Goal: Task Accomplishment & Management: Use online tool/utility

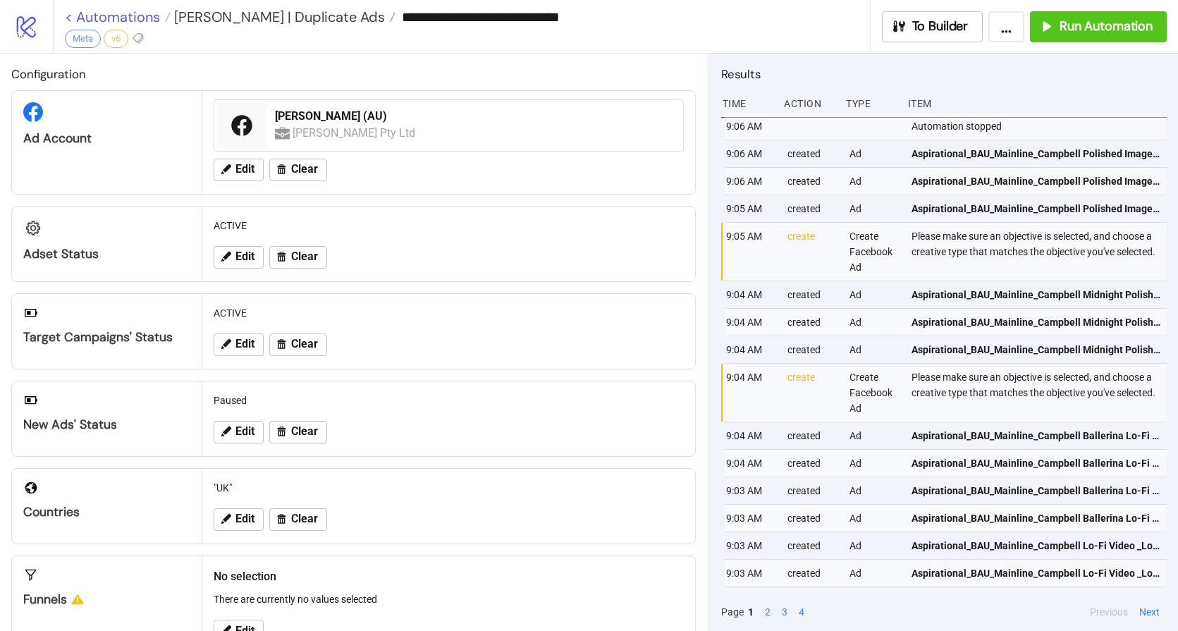
click at [128, 19] on link "< Automations" at bounding box center [118, 17] width 106 height 14
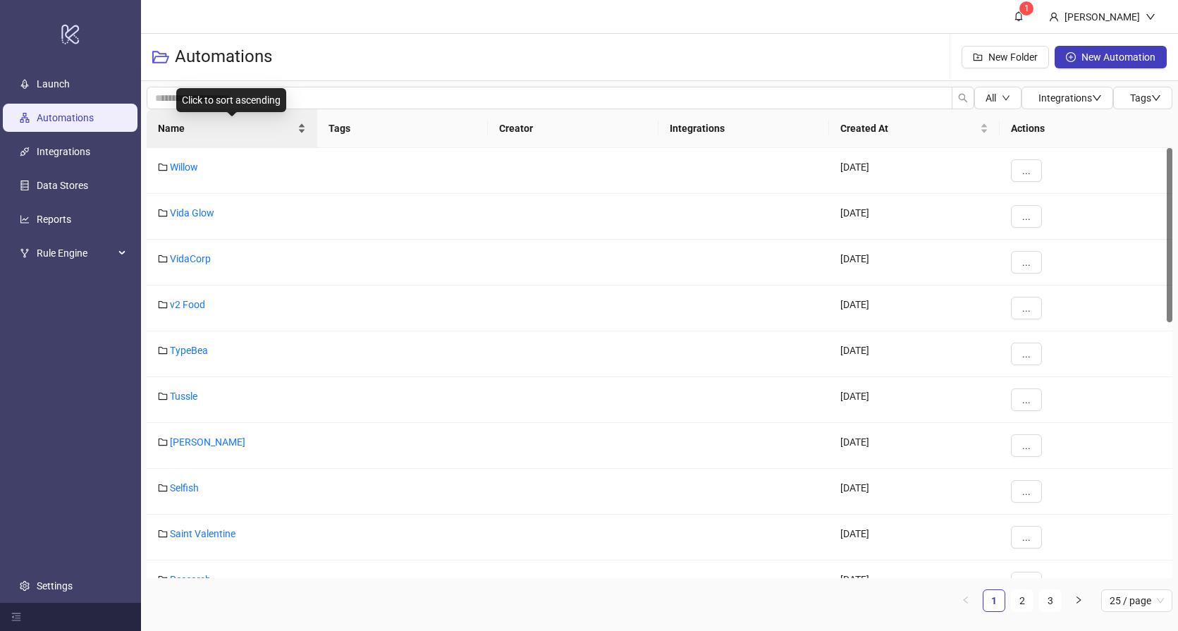
click at [193, 127] on span "Name" at bounding box center [226, 129] width 137 height 16
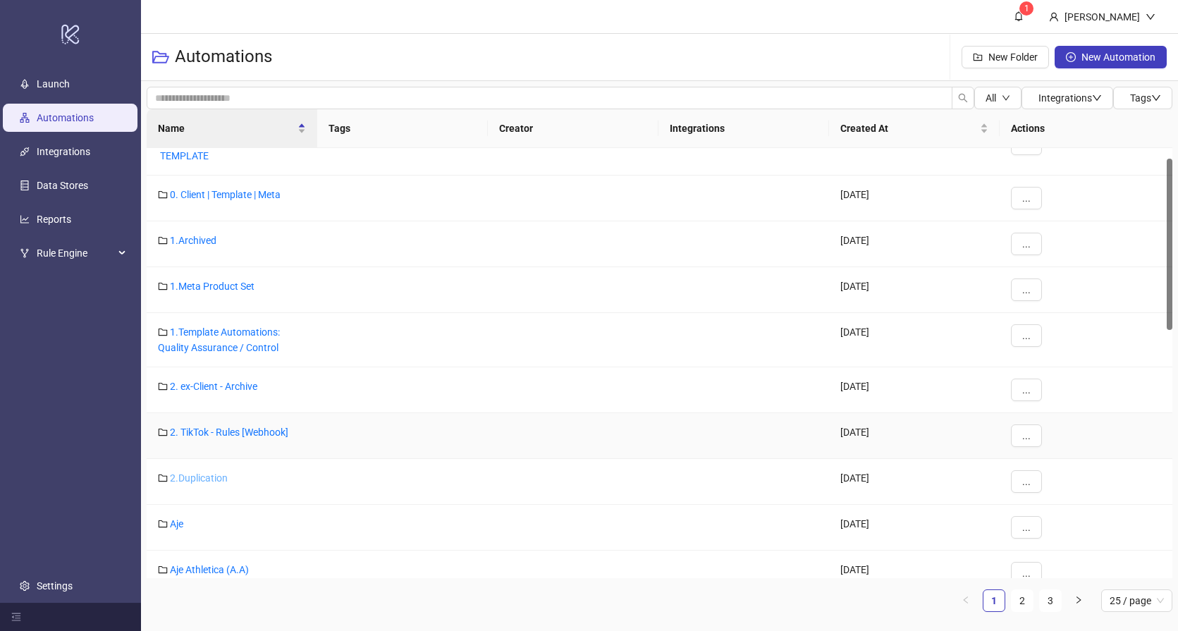
scroll to position [66, 0]
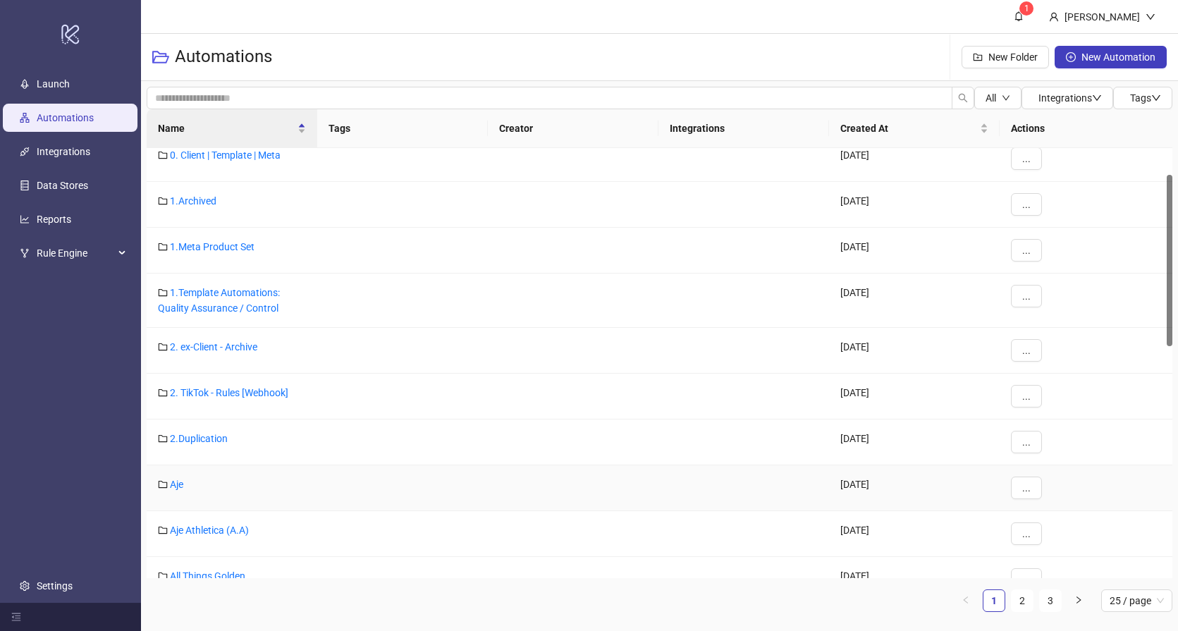
click at [175, 490] on div "Aje" at bounding box center [232, 488] width 171 height 46
click at [171, 489] on link "Aje" at bounding box center [176, 484] width 13 height 11
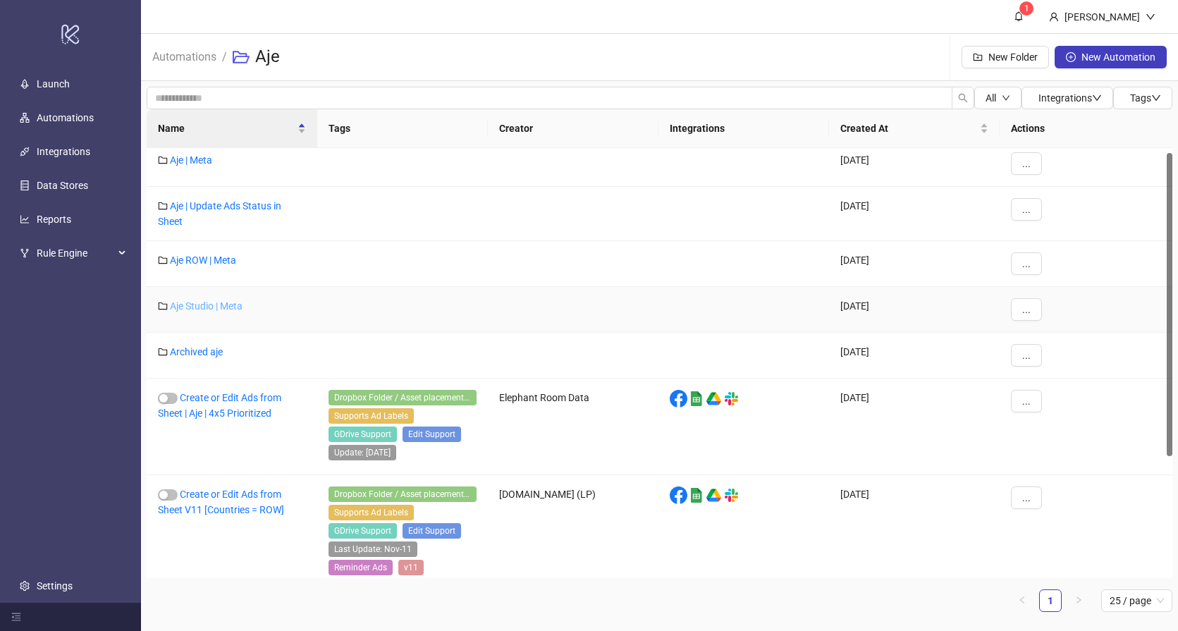
click at [222, 305] on link "Aje Studio | Meta" at bounding box center [206, 305] width 73 height 11
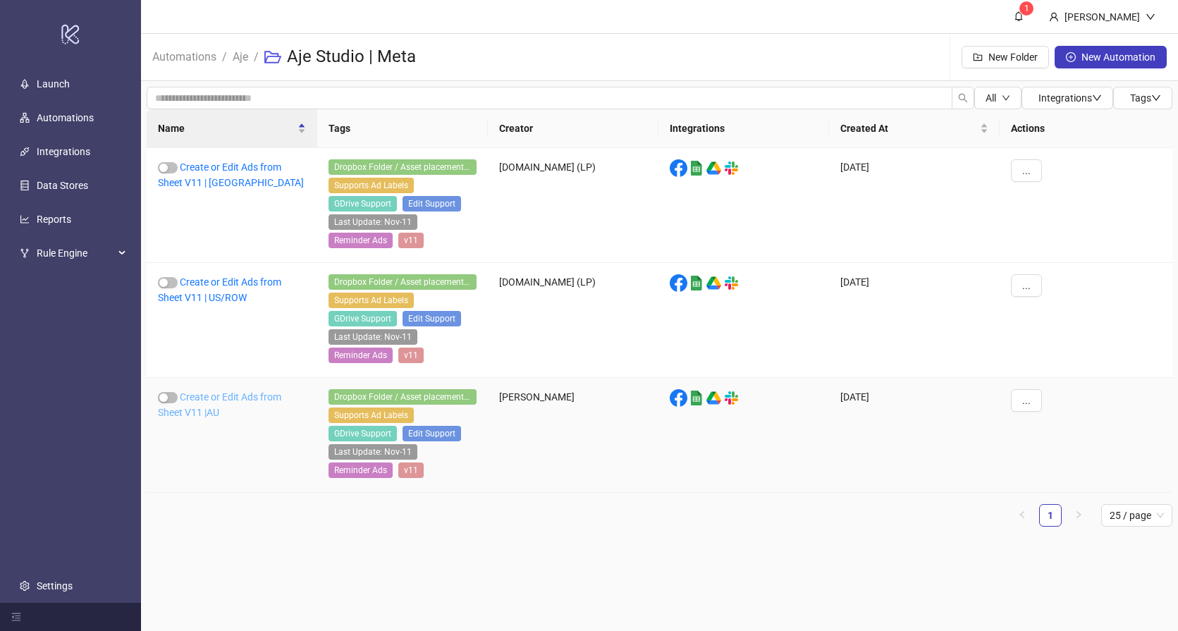
click at [234, 395] on link "Create or Edit Ads from Sheet V11 |AU" at bounding box center [219, 404] width 123 height 27
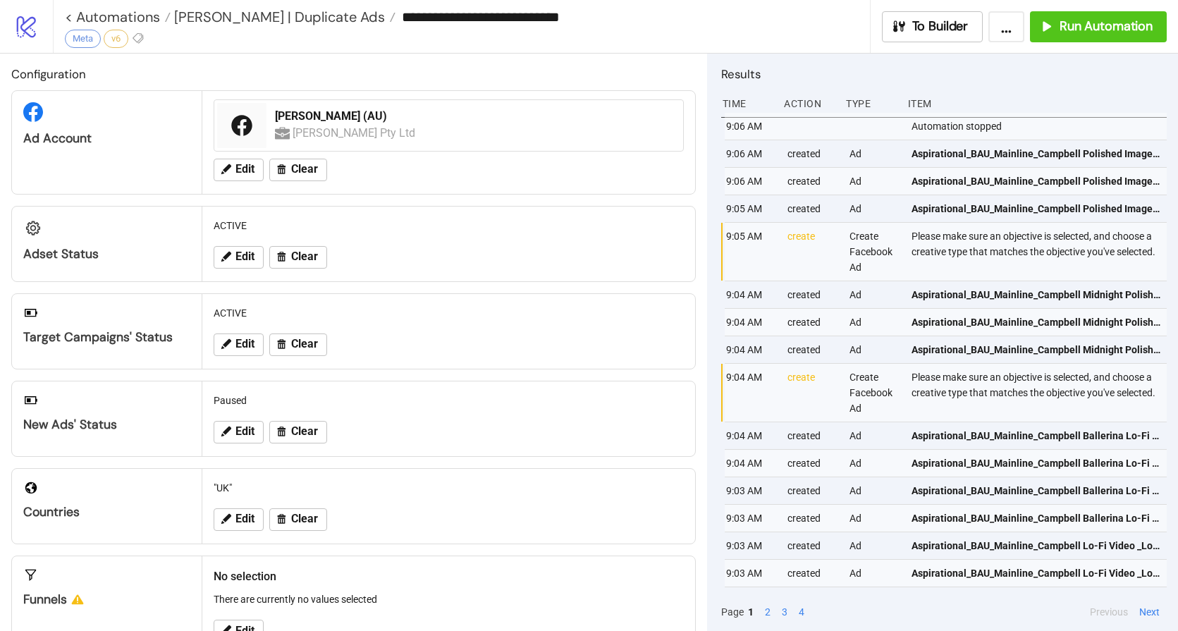
type input "**********"
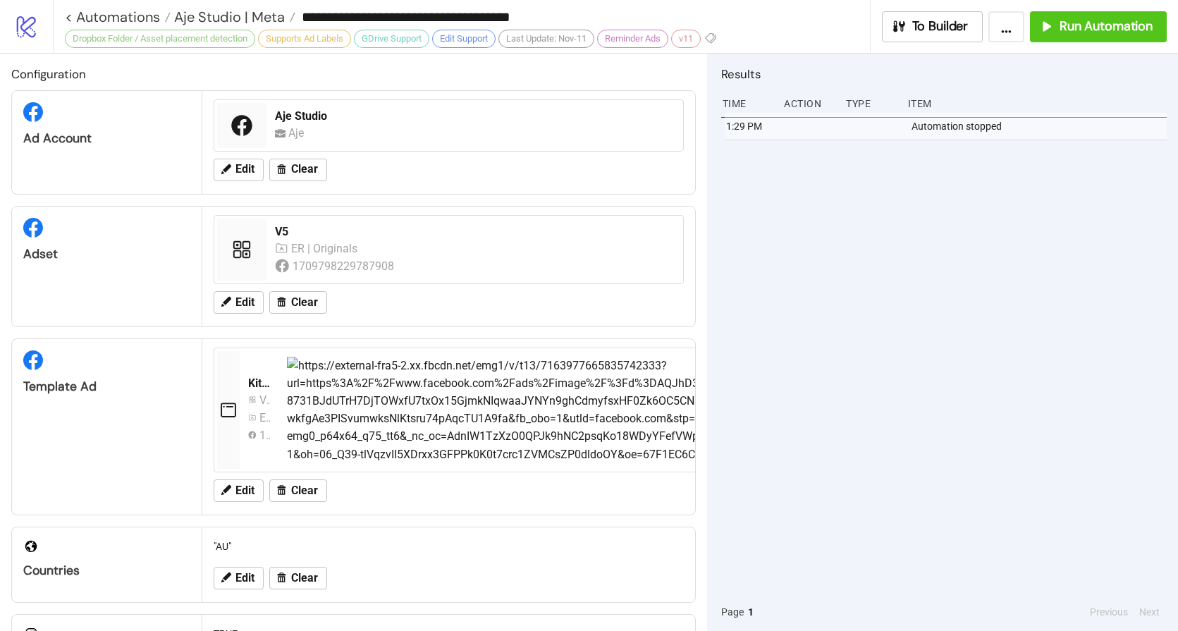
click at [964, 192] on div "1:29 PM Automation stopped" at bounding box center [943, 353] width 445 height 480
click at [1104, 16] on button "Run Automation" at bounding box center [1098, 26] width 137 height 31
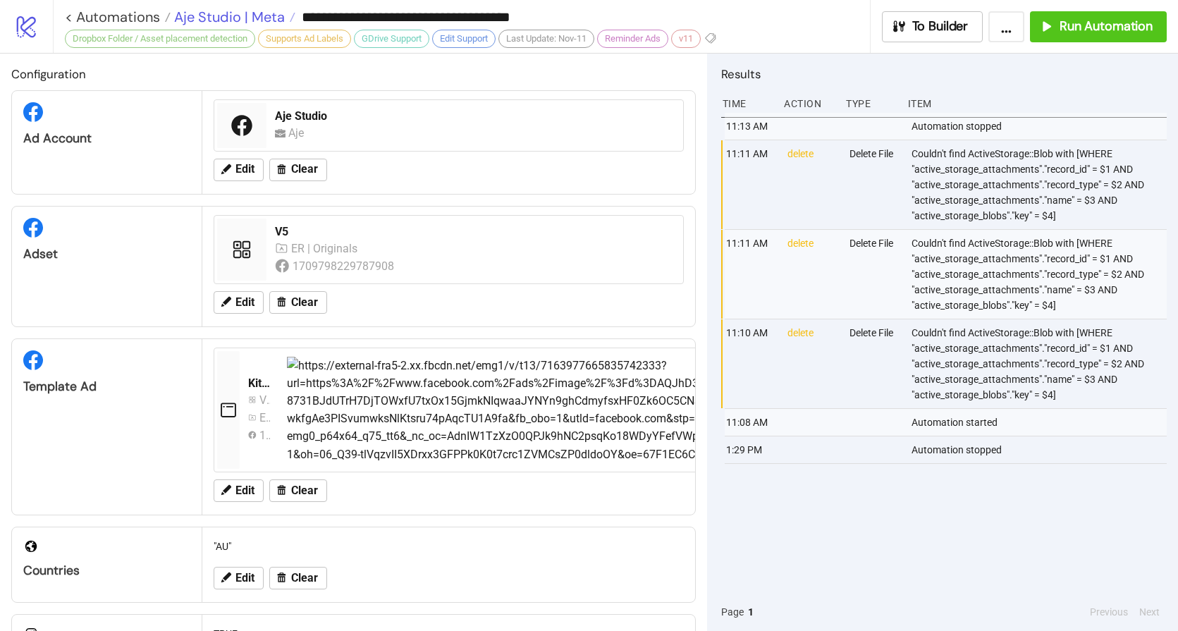
click at [229, 18] on span "Aje Studio | Meta" at bounding box center [228, 17] width 114 height 18
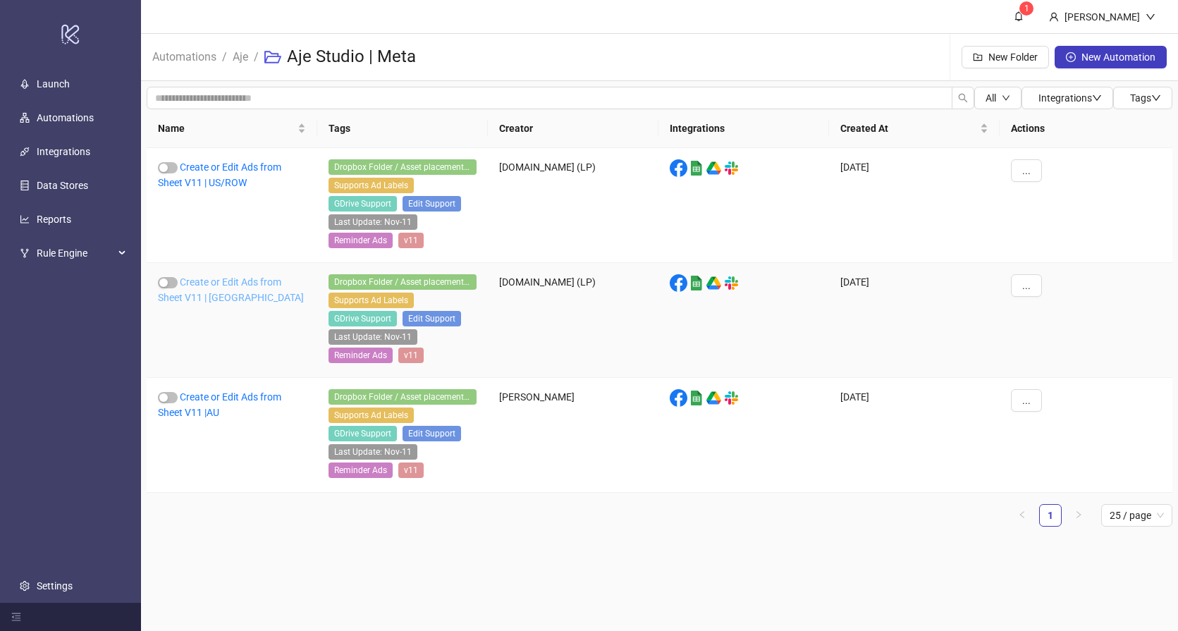
click at [216, 284] on link "Create or Edit Ads from Sheet V11 | [GEOGRAPHIC_DATA]" at bounding box center [231, 289] width 146 height 27
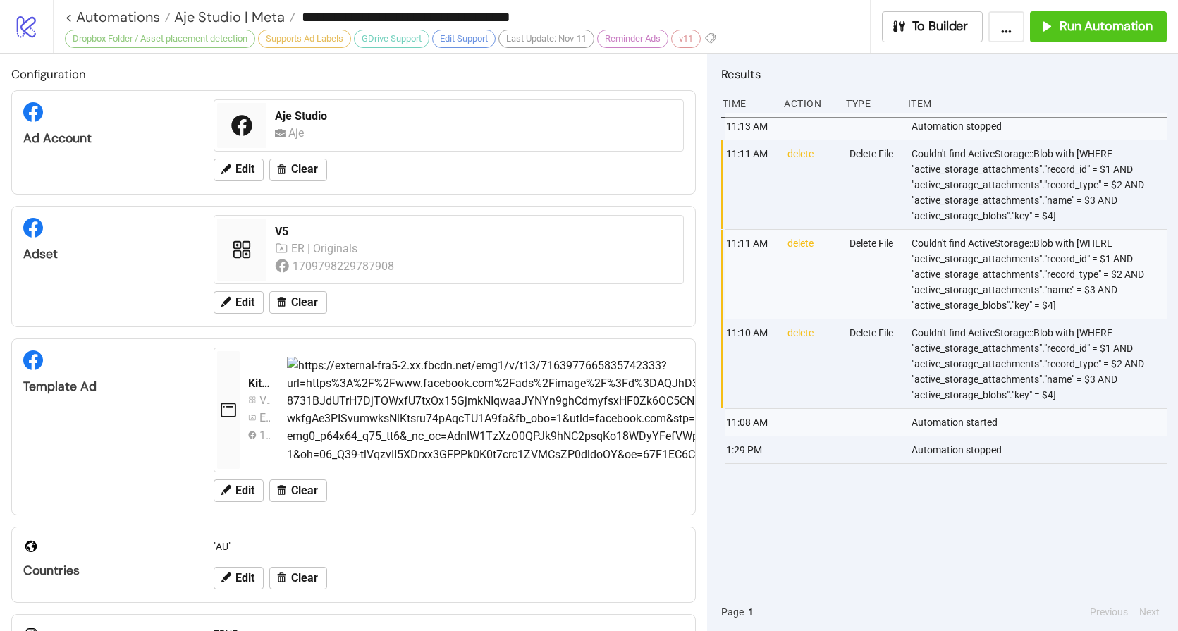
type input "**********"
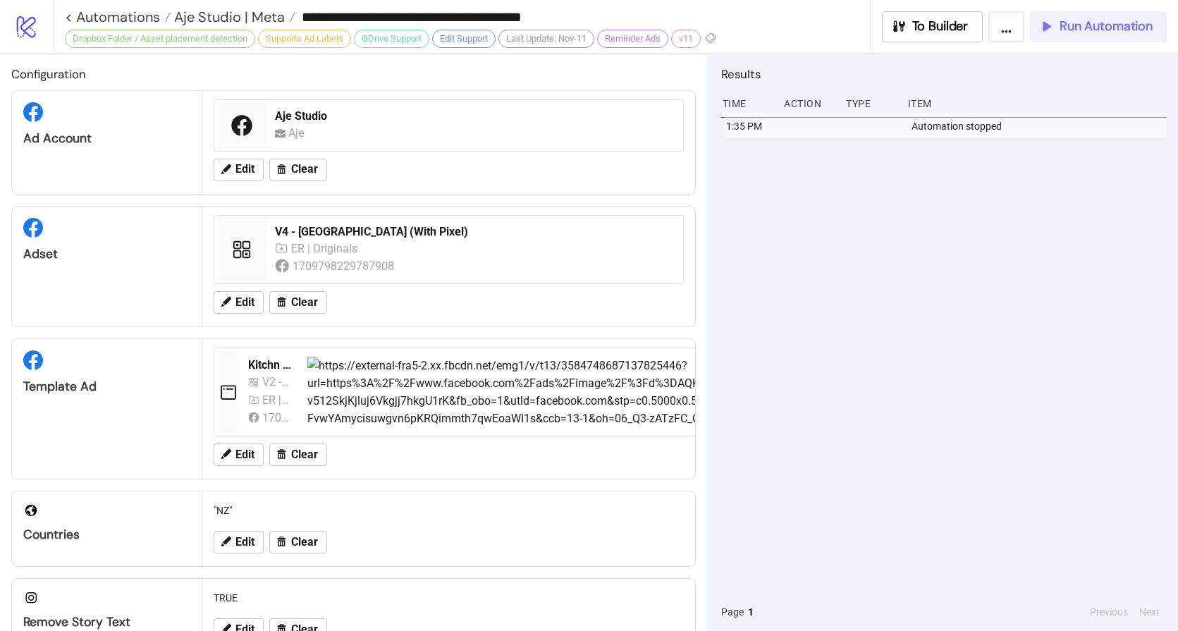
click at [1087, 28] on span "Run Automation" at bounding box center [1105, 26] width 93 height 16
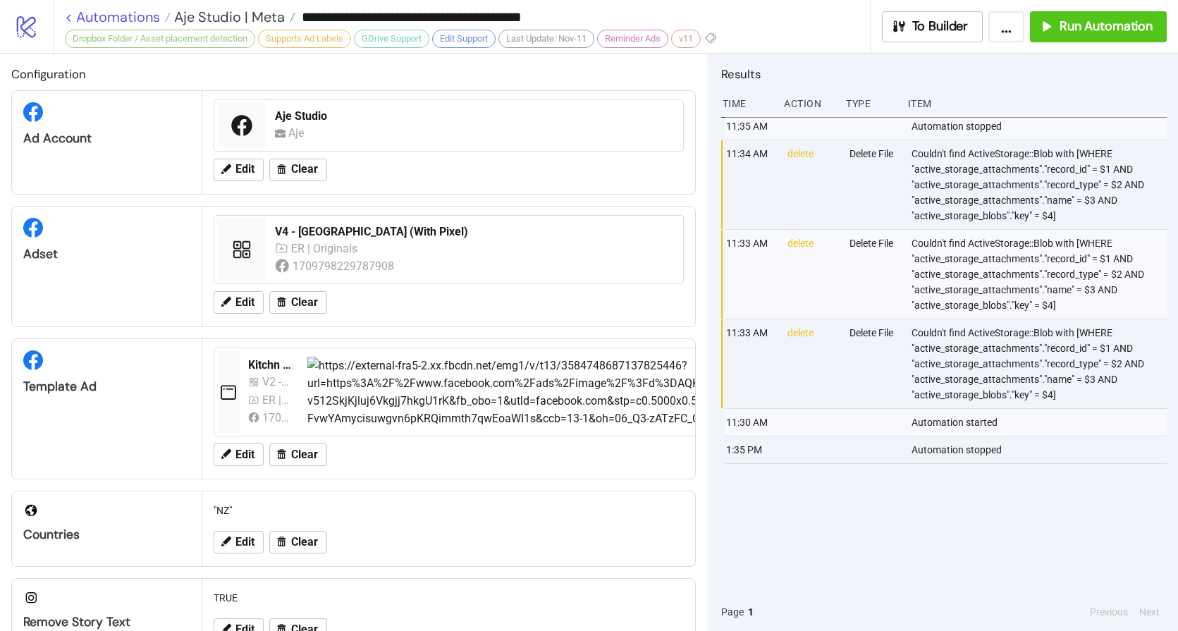
click at [125, 16] on link "< Automations" at bounding box center [118, 17] width 106 height 14
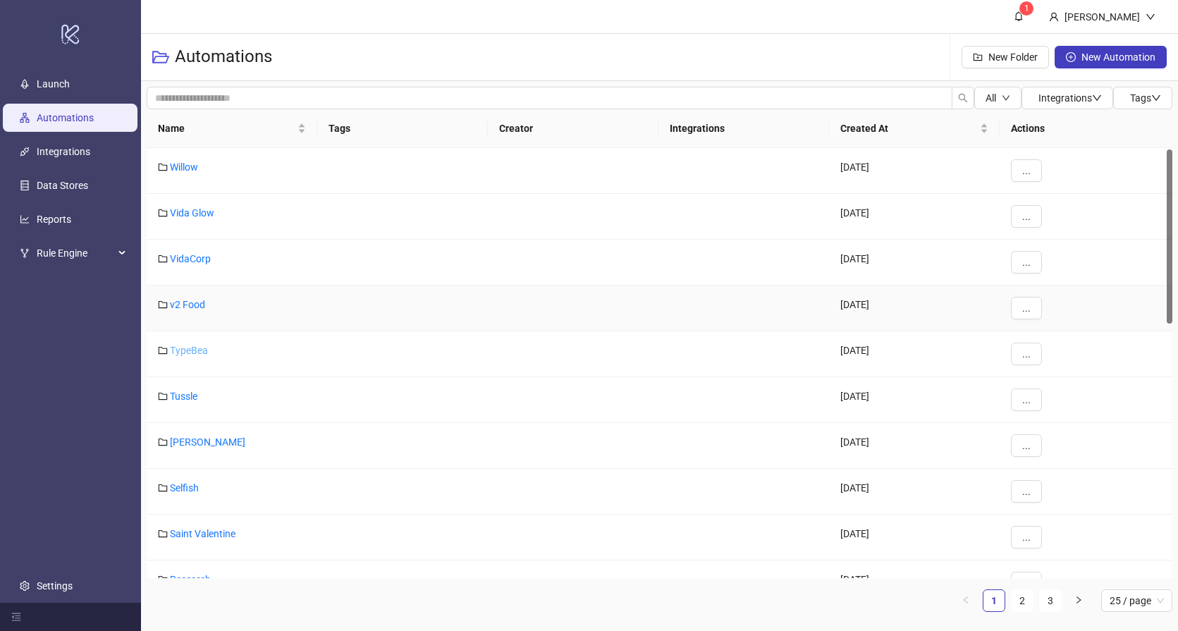
scroll to position [3, 0]
click at [183, 435] on link "[PERSON_NAME]" at bounding box center [207, 438] width 75 height 11
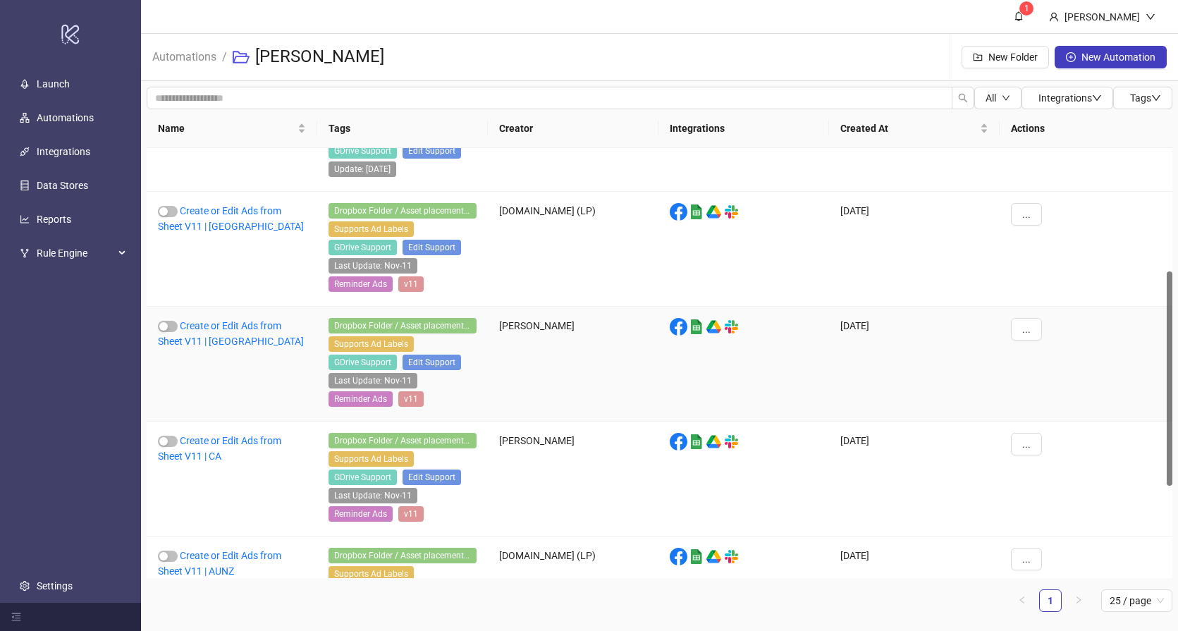
scroll to position [424, 0]
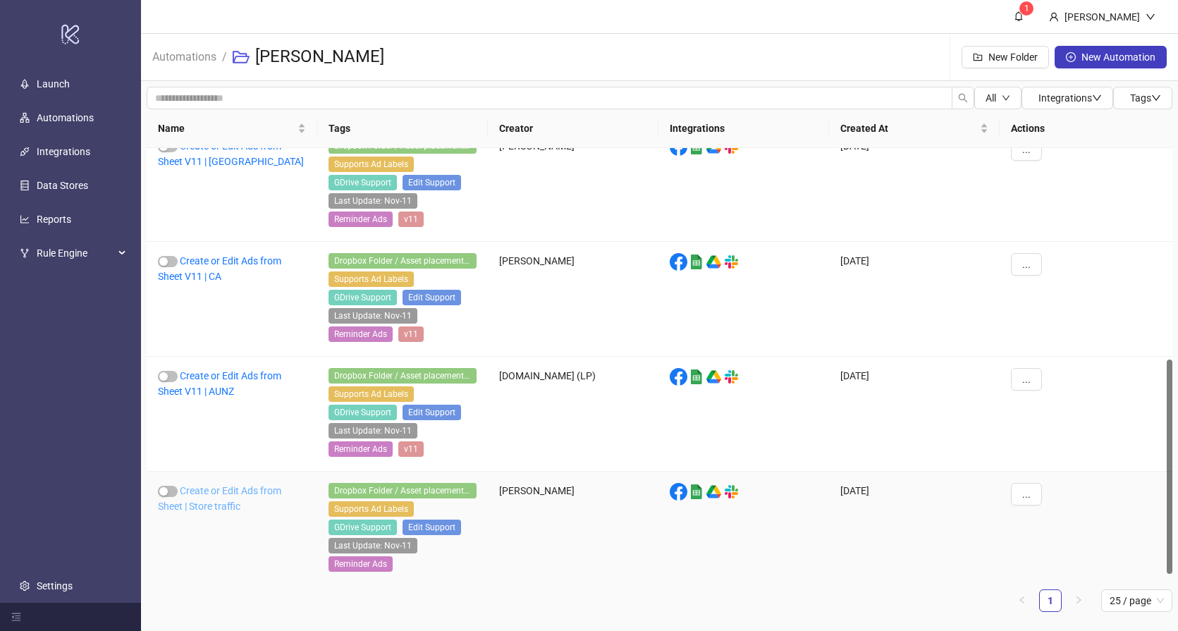
click at [212, 490] on link "Create or Edit Ads from Sheet | Store traffic" at bounding box center [219, 498] width 123 height 27
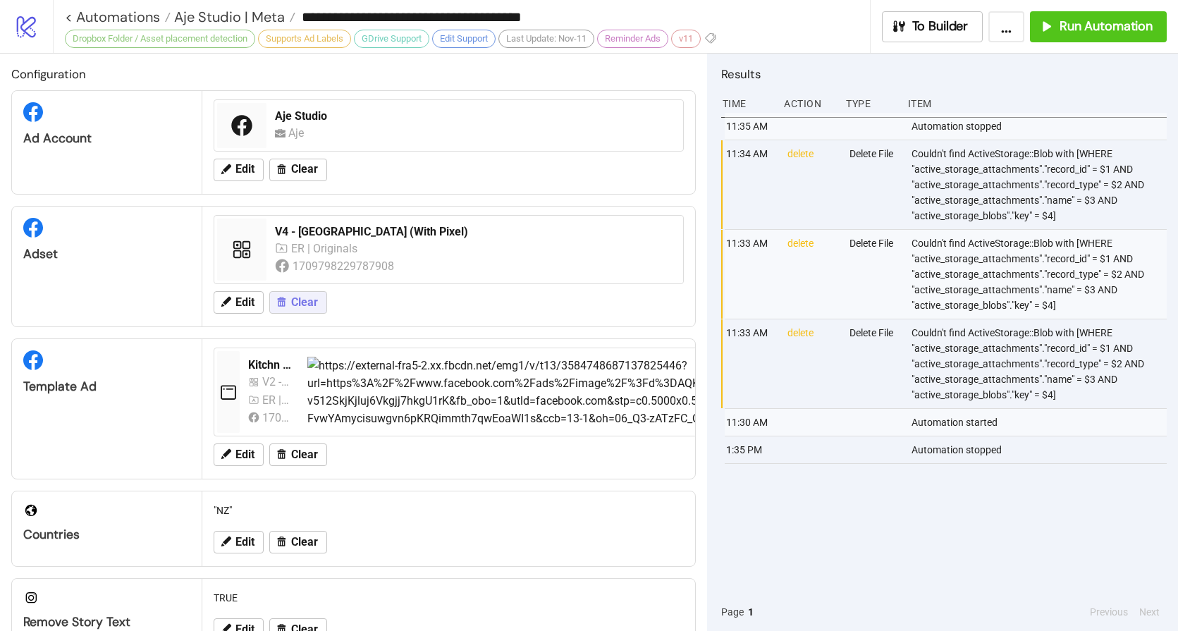
type input "**********"
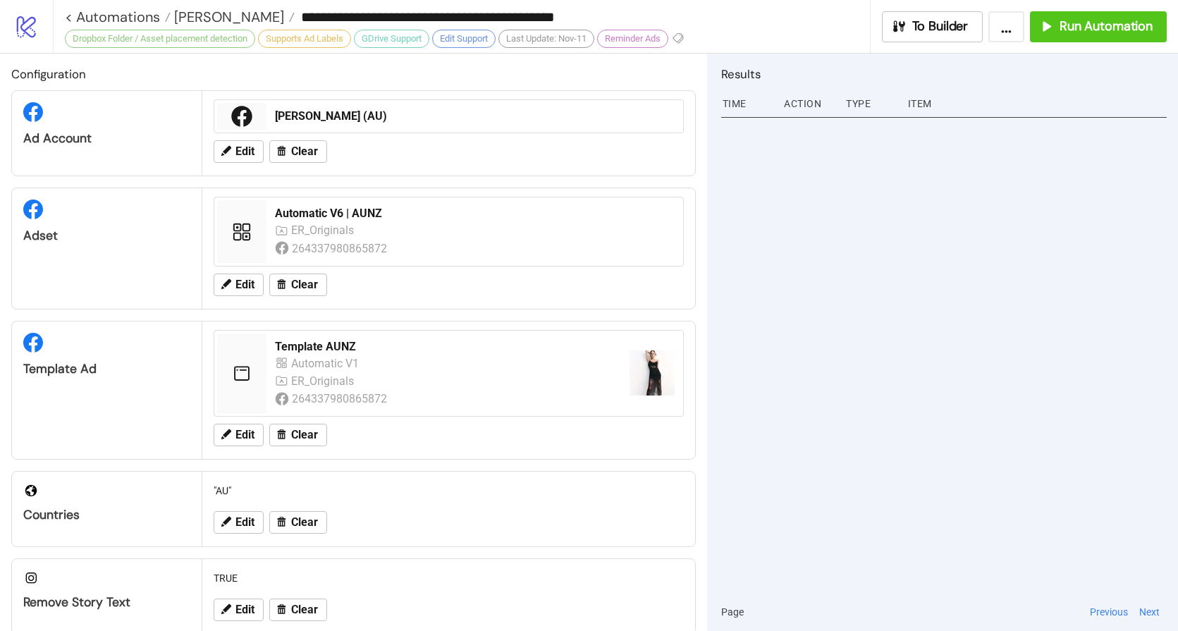
click at [1033, 240] on div at bounding box center [943, 353] width 445 height 480
click at [1094, 16] on button "Run Automation" at bounding box center [1098, 26] width 137 height 31
click at [204, 12] on span "[PERSON_NAME]" at bounding box center [227, 17] width 113 height 18
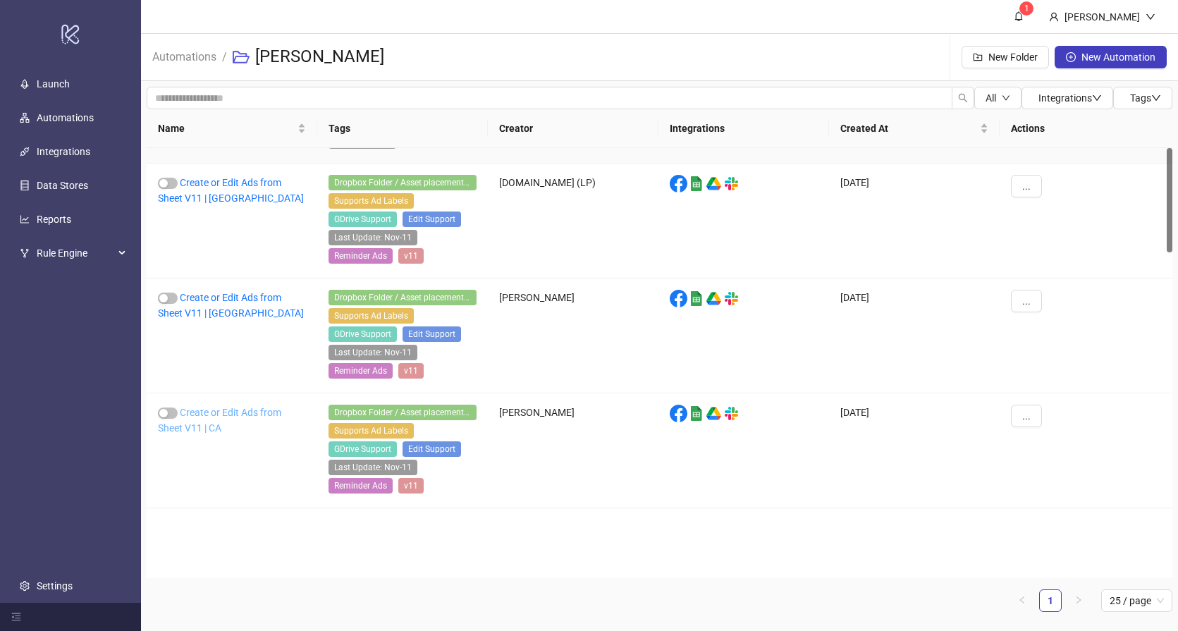
scroll to position [433, 0]
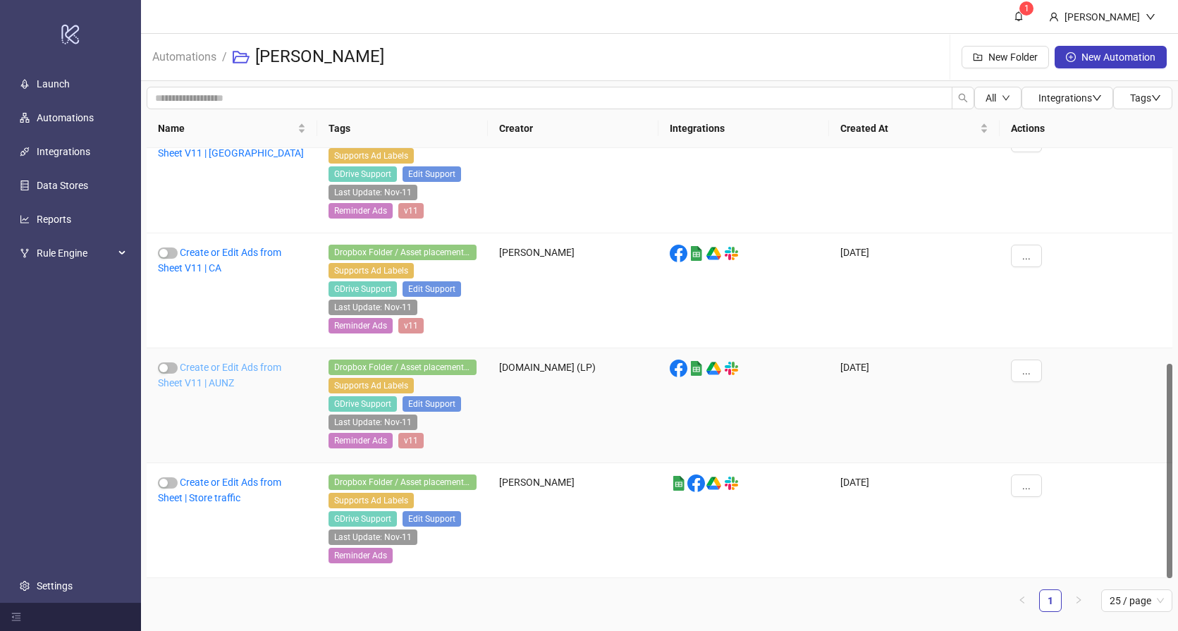
click at [204, 369] on link "Create or Edit Ads from Sheet V11 | AUNZ" at bounding box center [219, 375] width 123 height 27
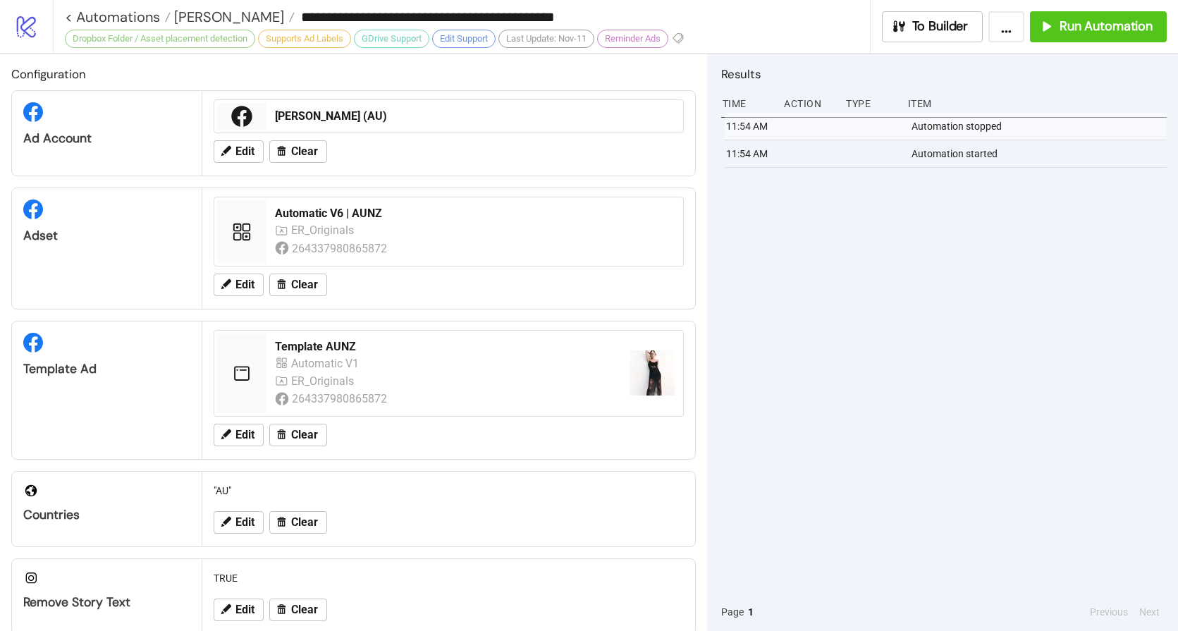
type input "**********"
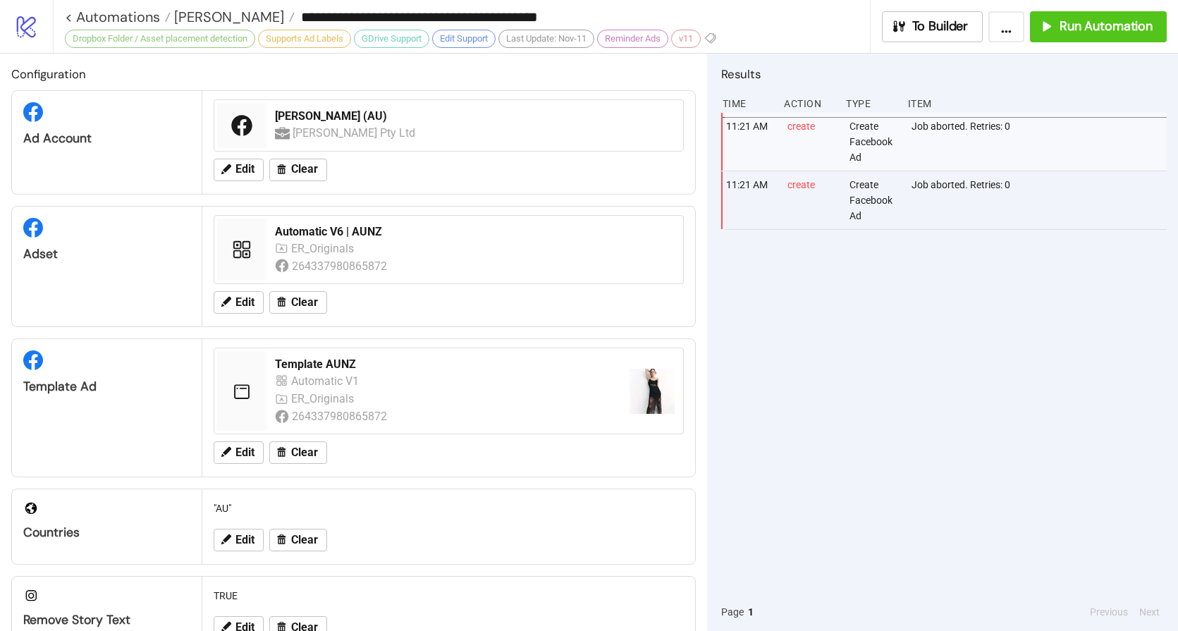
click at [1006, 353] on div "11:21 AM create Create Facebook Ad Job aborted. Retries: 0 11:21 AM create Crea…" at bounding box center [943, 353] width 445 height 480
click at [1069, 25] on span "Run Automation" at bounding box center [1105, 26] width 93 height 16
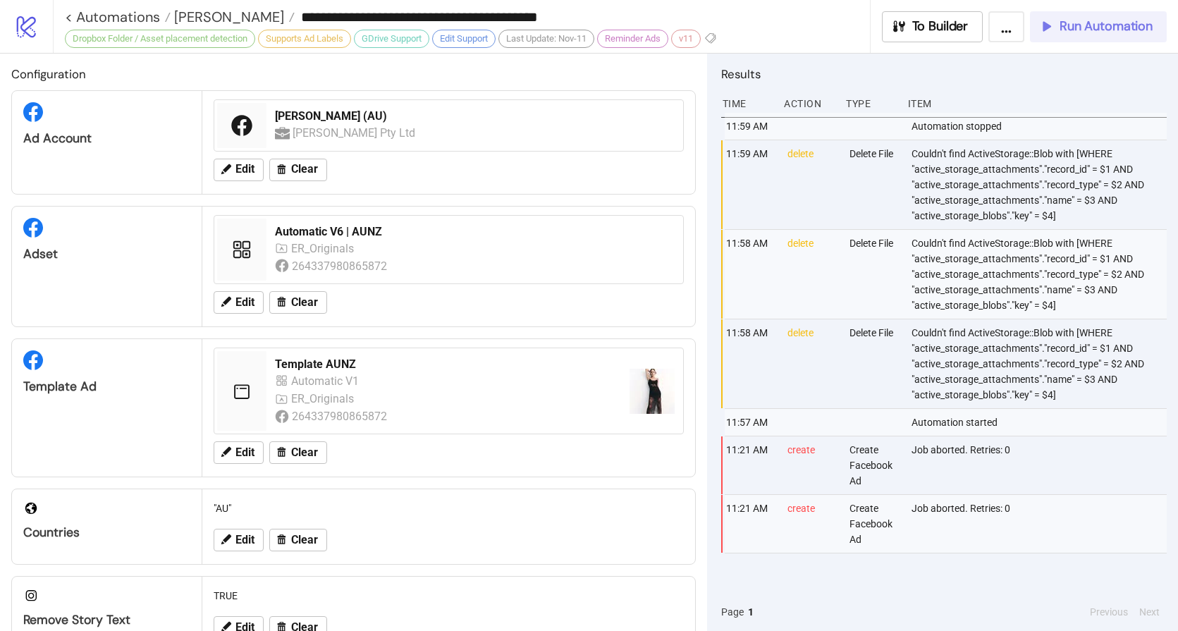
click at [1102, 27] on span "Run Automation" at bounding box center [1105, 26] width 93 height 16
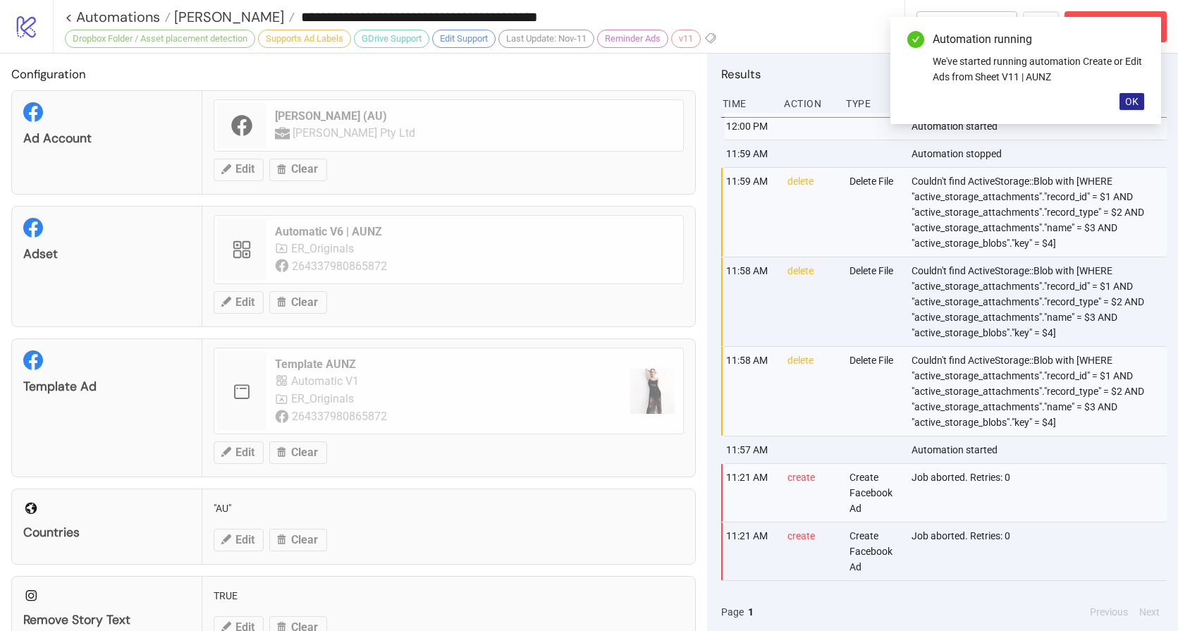
click at [1134, 101] on span "OK" at bounding box center [1131, 101] width 13 height 11
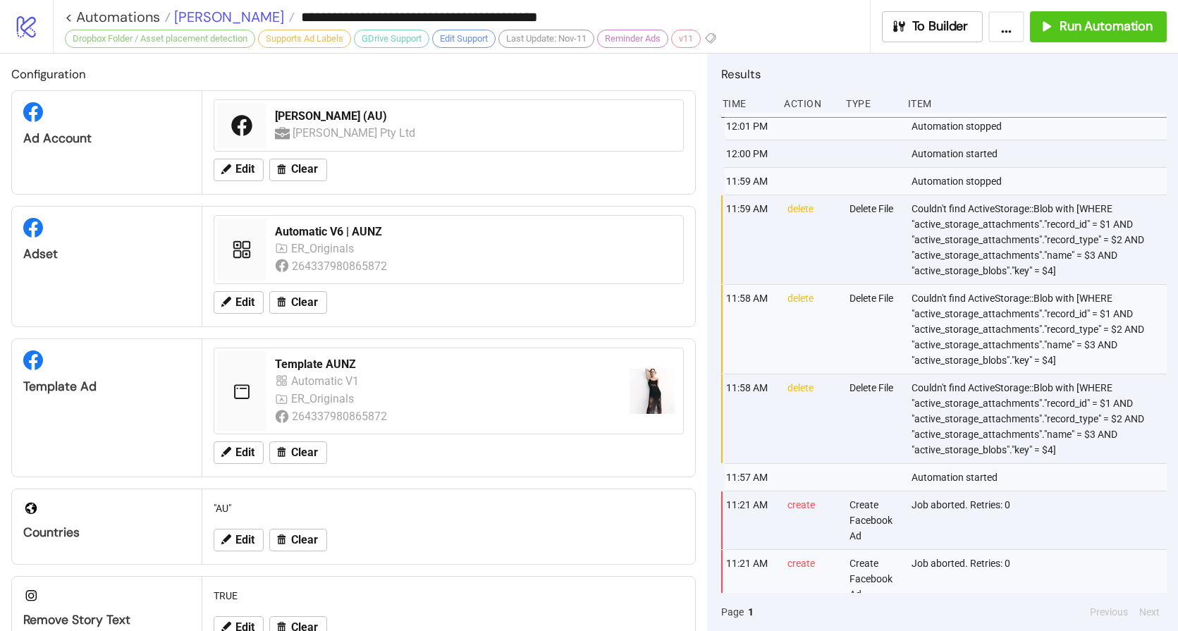
click at [201, 18] on span "[PERSON_NAME]" at bounding box center [227, 17] width 113 height 18
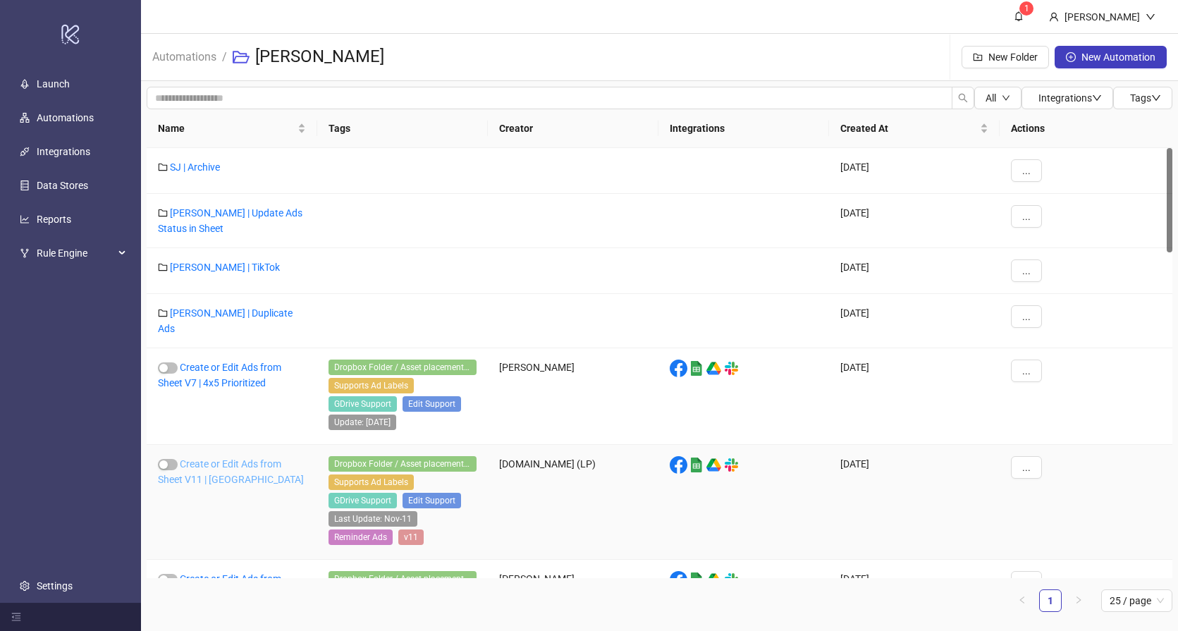
click at [215, 458] on link "Create or Edit Ads from Sheet V11 | [GEOGRAPHIC_DATA]" at bounding box center [231, 471] width 146 height 27
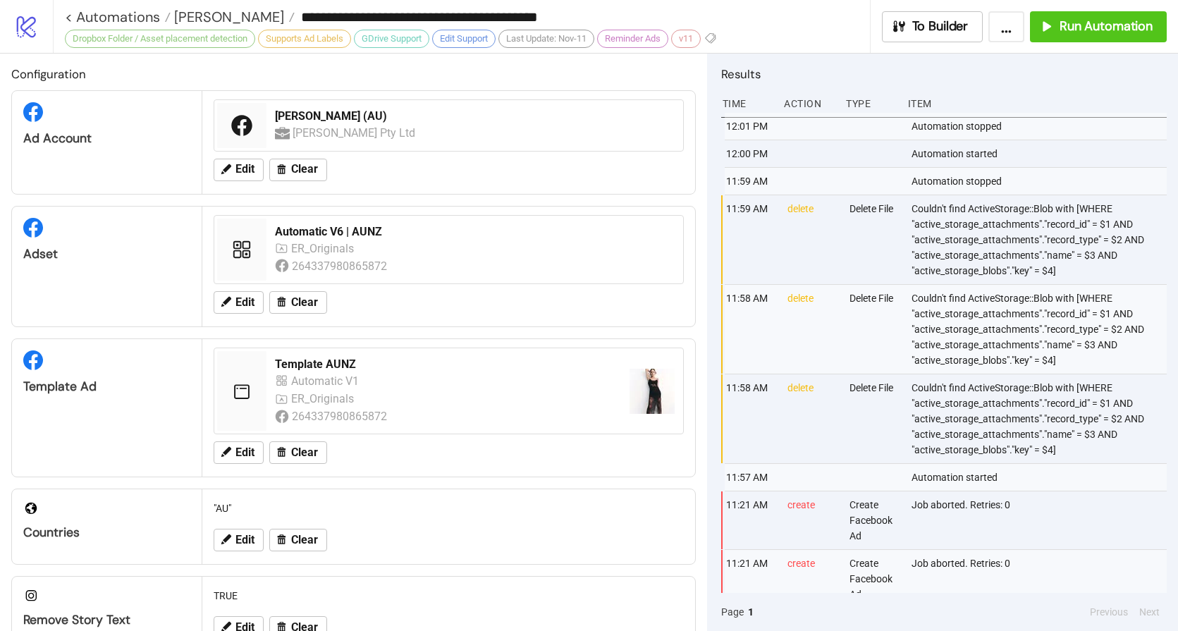
type input "**********"
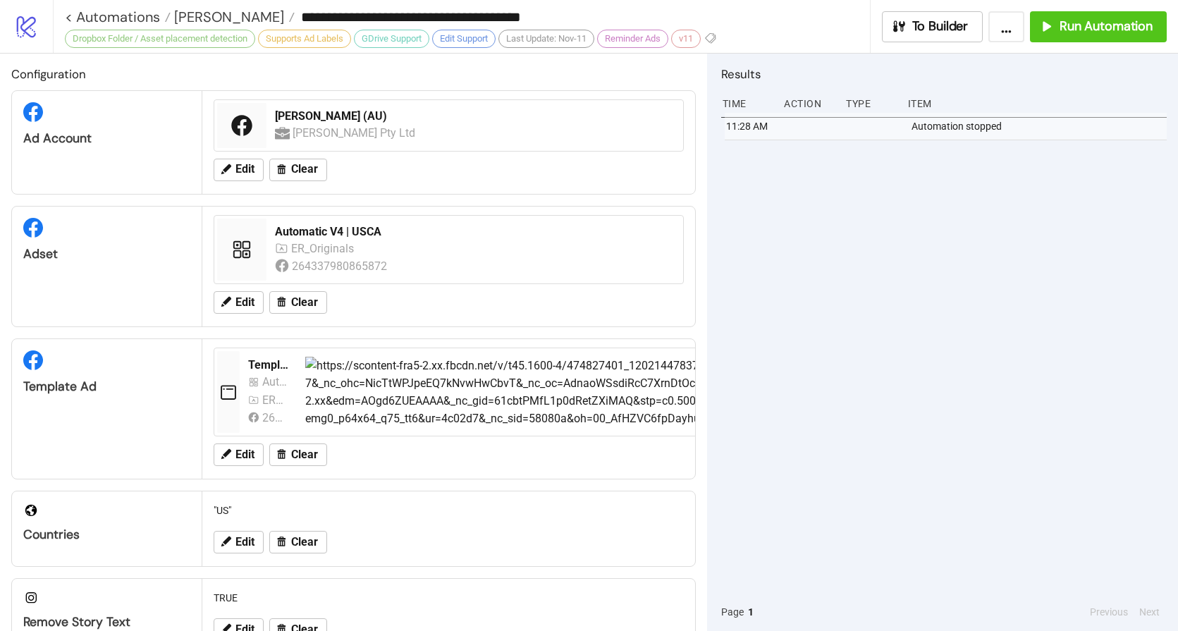
click at [1044, 213] on div "11:28 AM Automation stopped" at bounding box center [943, 353] width 445 height 480
click at [1100, 27] on span "Run Automation" at bounding box center [1105, 26] width 93 height 16
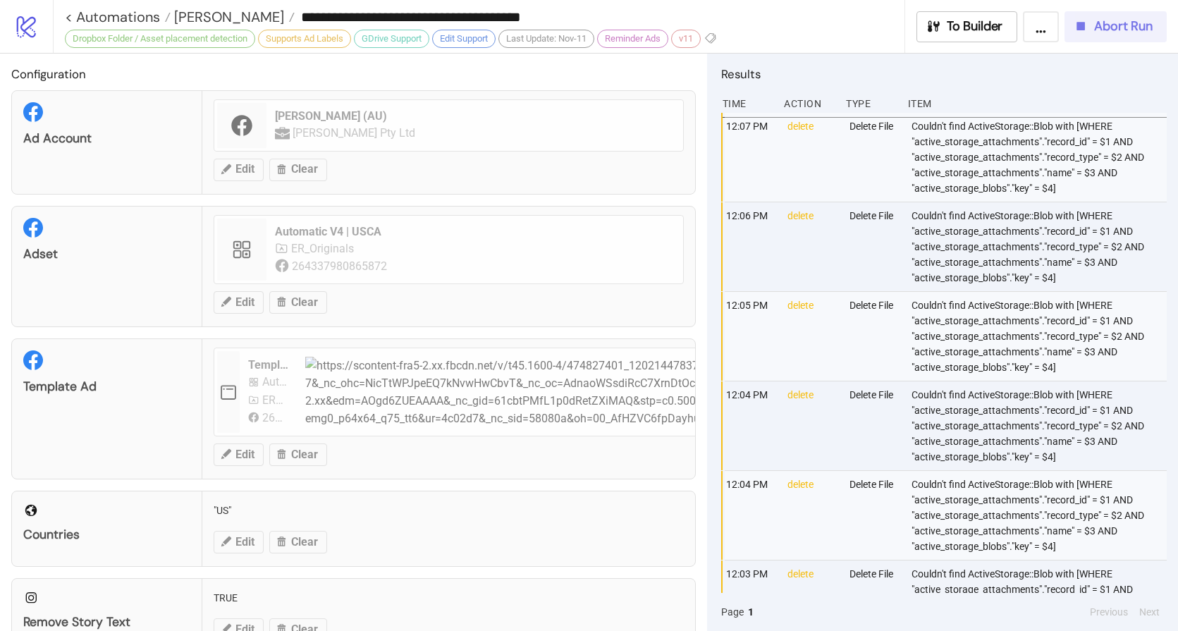
click at [1096, 26] on span "Abort Run" at bounding box center [1123, 26] width 58 height 16
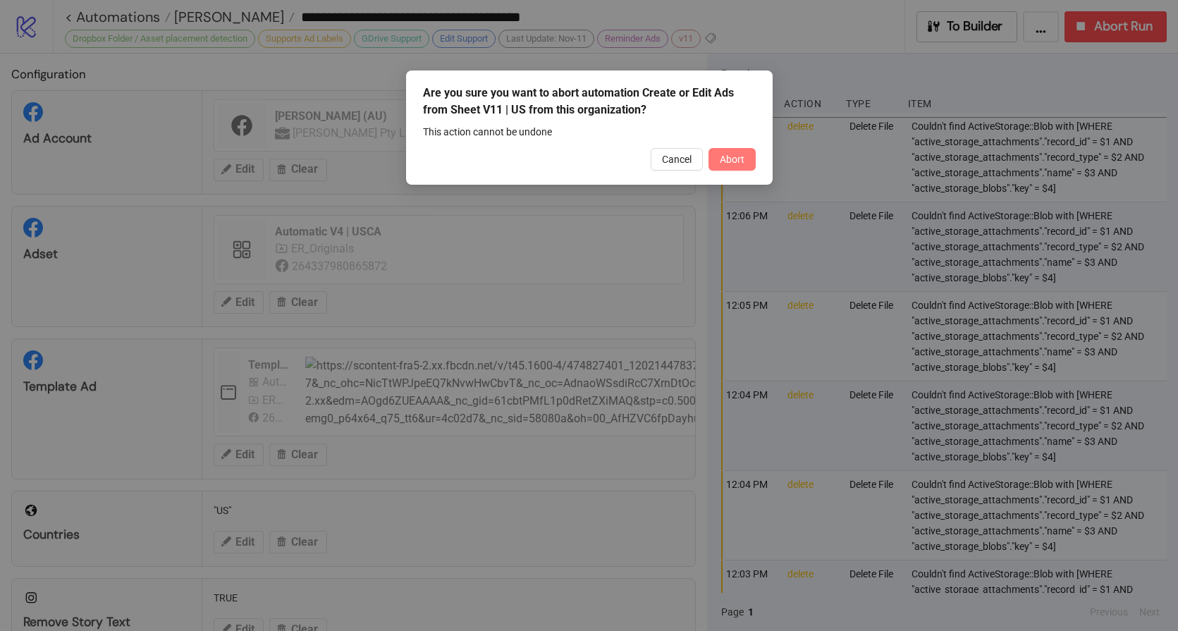
click at [732, 156] on span "Abort" at bounding box center [732, 159] width 25 height 11
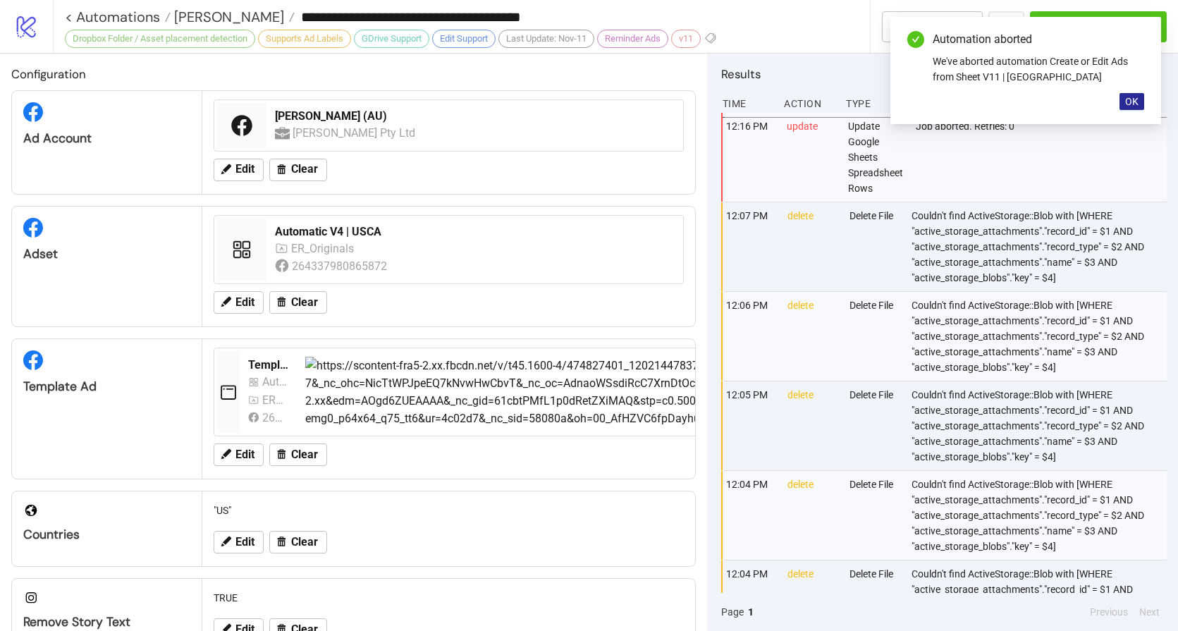
click at [1132, 106] on span "OK" at bounding box center [1131, 101] width 13 height 11
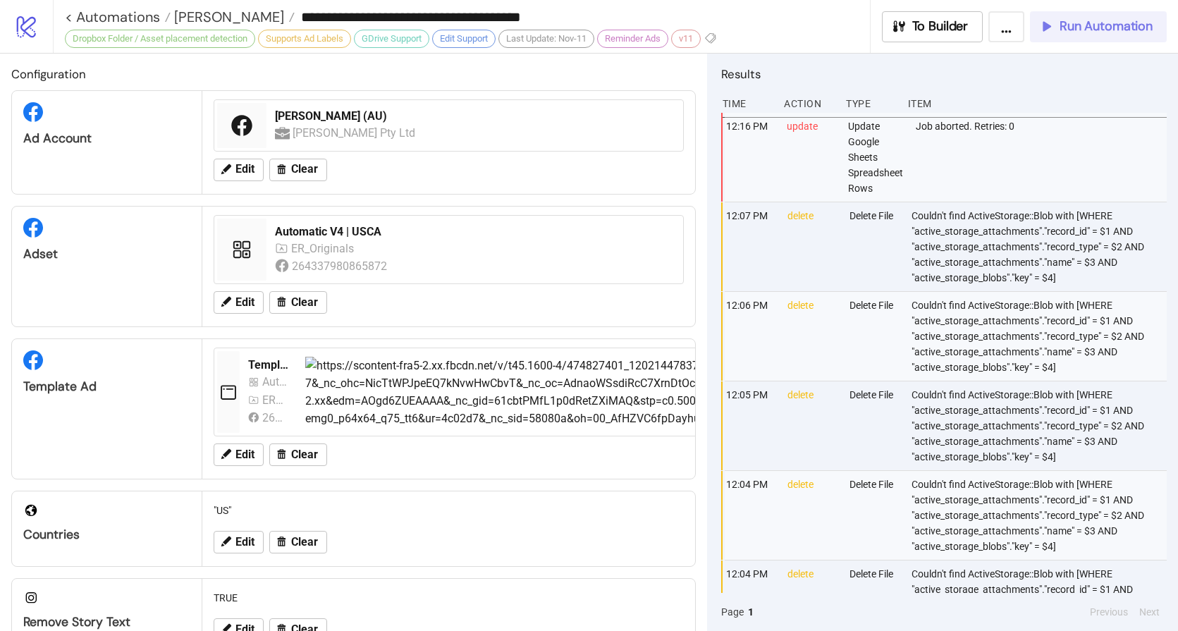
click at [1098, 28] on span "Run Automation" at bounding box center [1105, 26] width 93 height 16
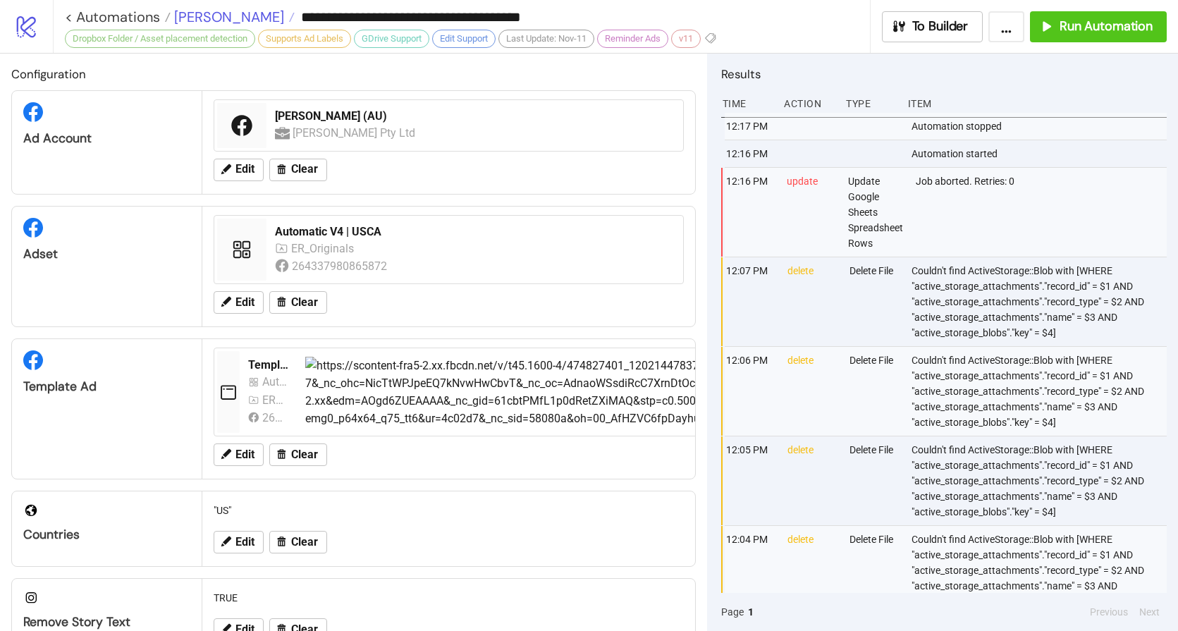
click at [207, 16] on span "[PERSON_NAME]" at bounding box center [227, 17] width 113 height 18
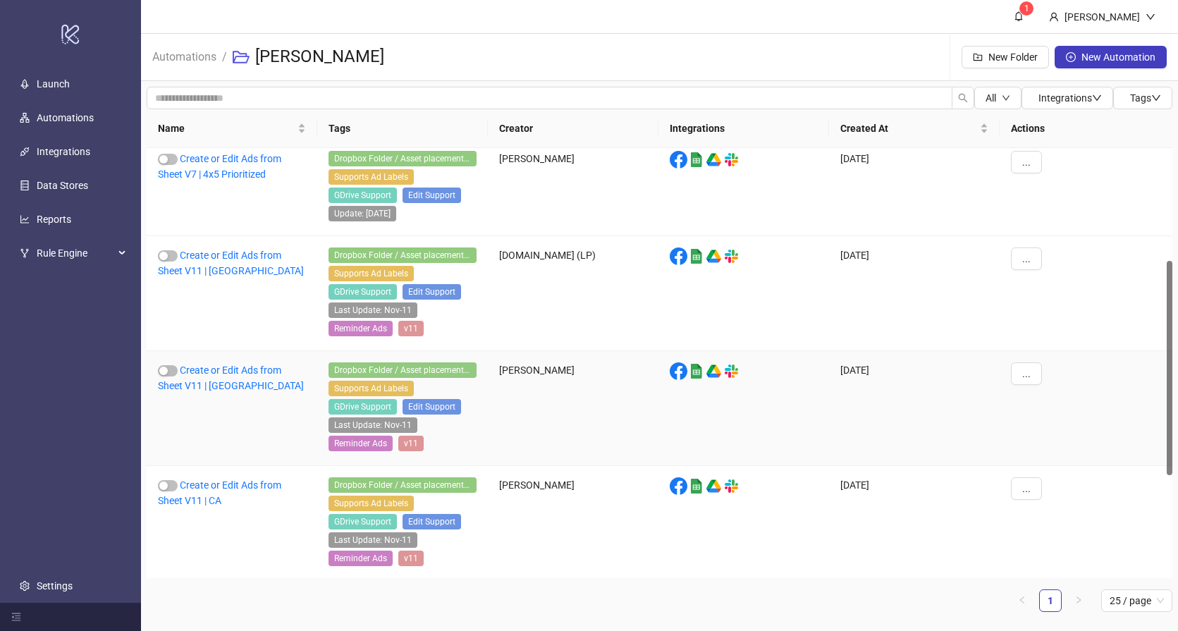
scroll to position [306, 0]
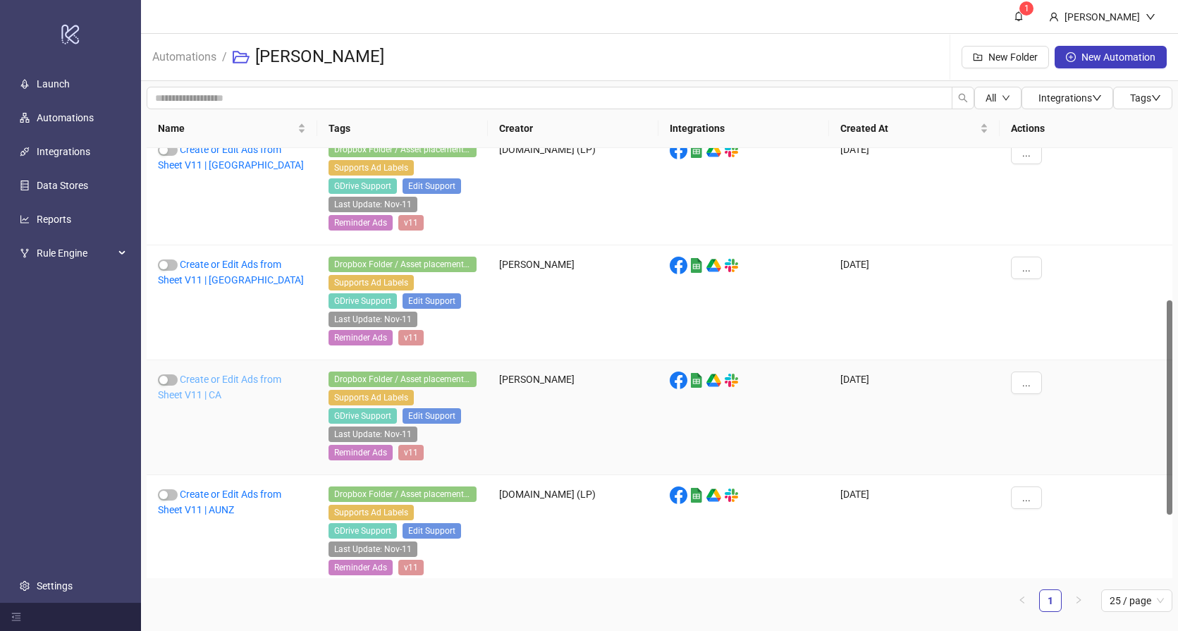
click at [213, 383] on link "Create or Edit Ads from Sheet V11 | CA" at bounding box center [219, 387] width 123 height 27
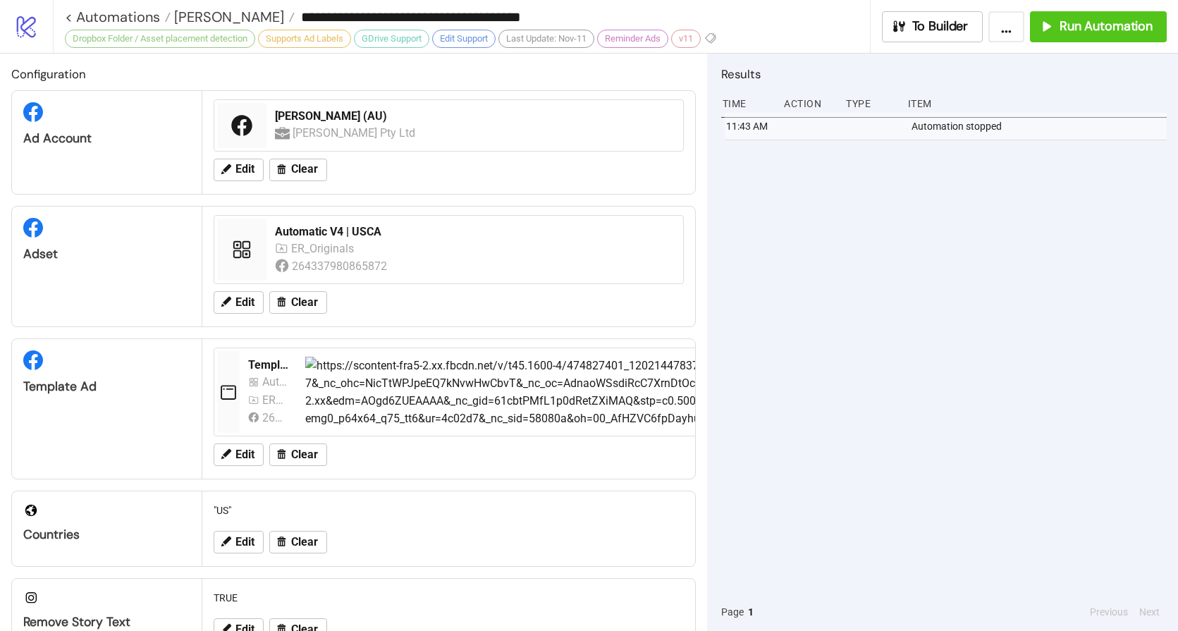
type input "**********"
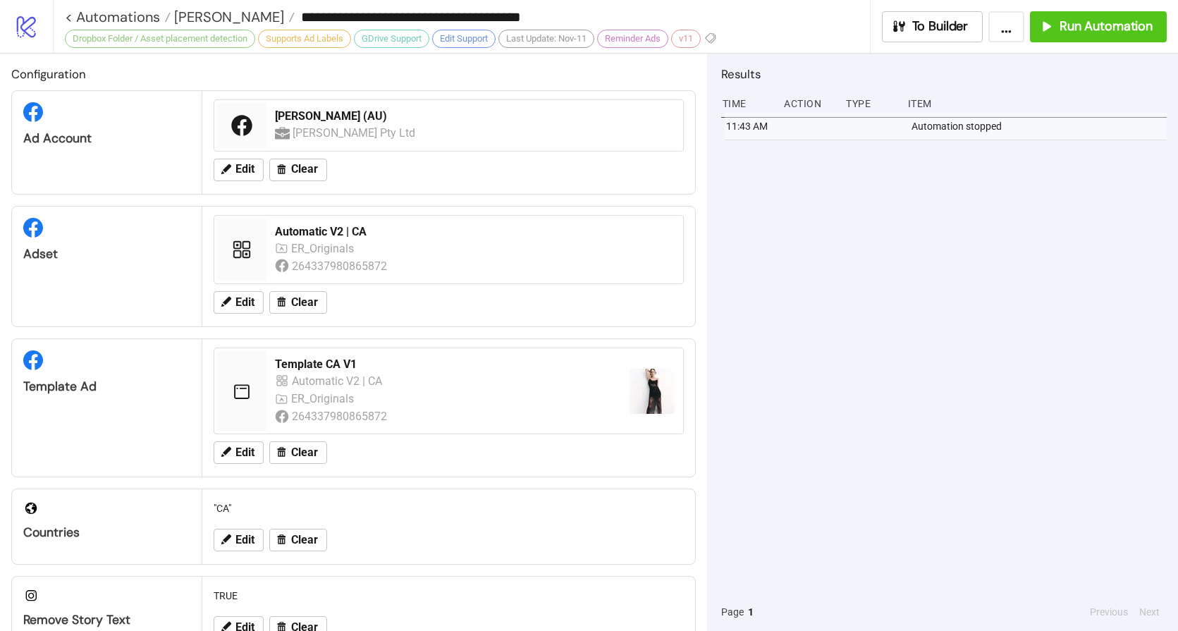
click at [864, 215] on div "11:43 AM Automation stopped" at bounding box center [943, 353] width 445 height 480
click at [1073, 28] on span "Run Automation" at bounding box center [1105, 26] width 93 height 16
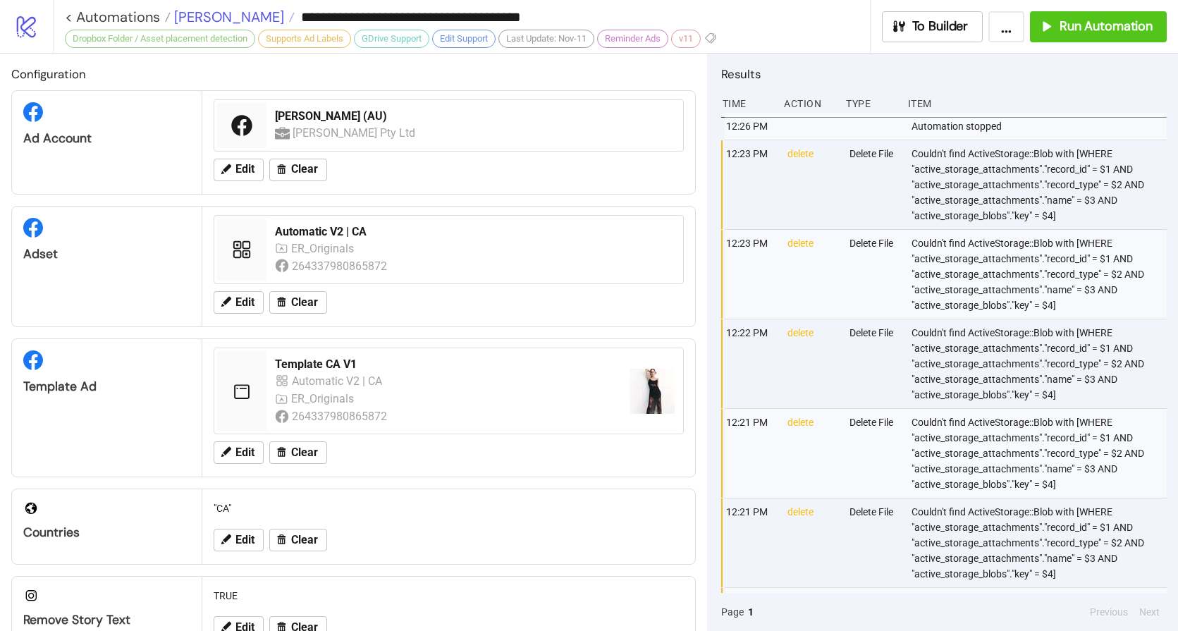
click at [205, 14] on span "[PERSON_NAME]" at bounding box center [227, 17] width 113 height 18
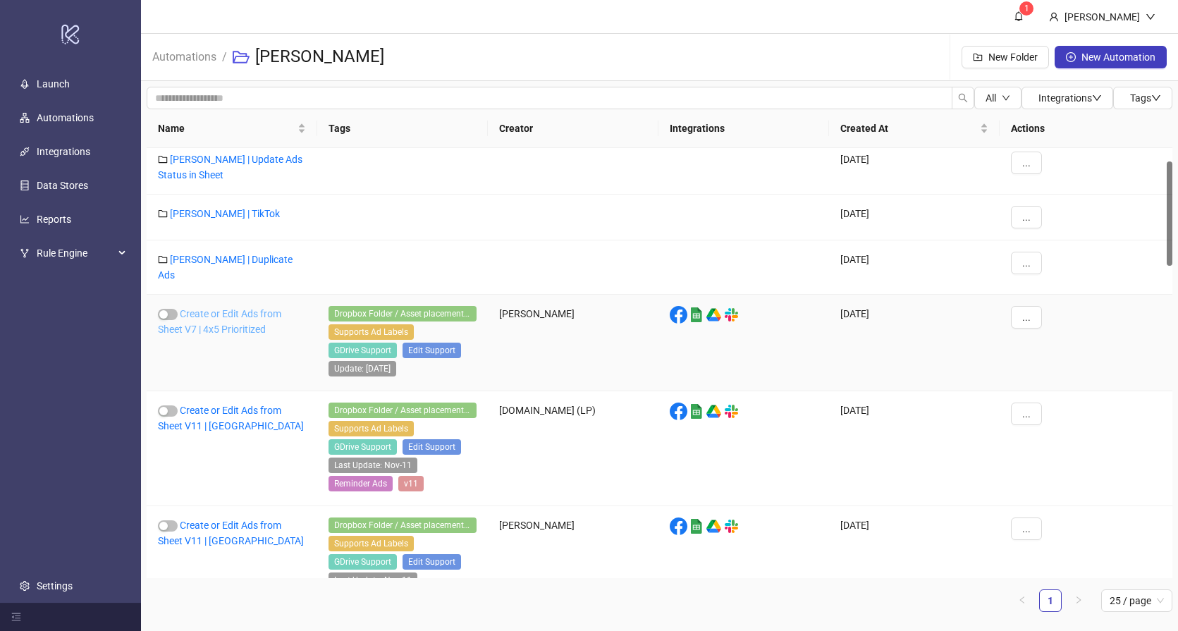
scroll to position [76, 0]
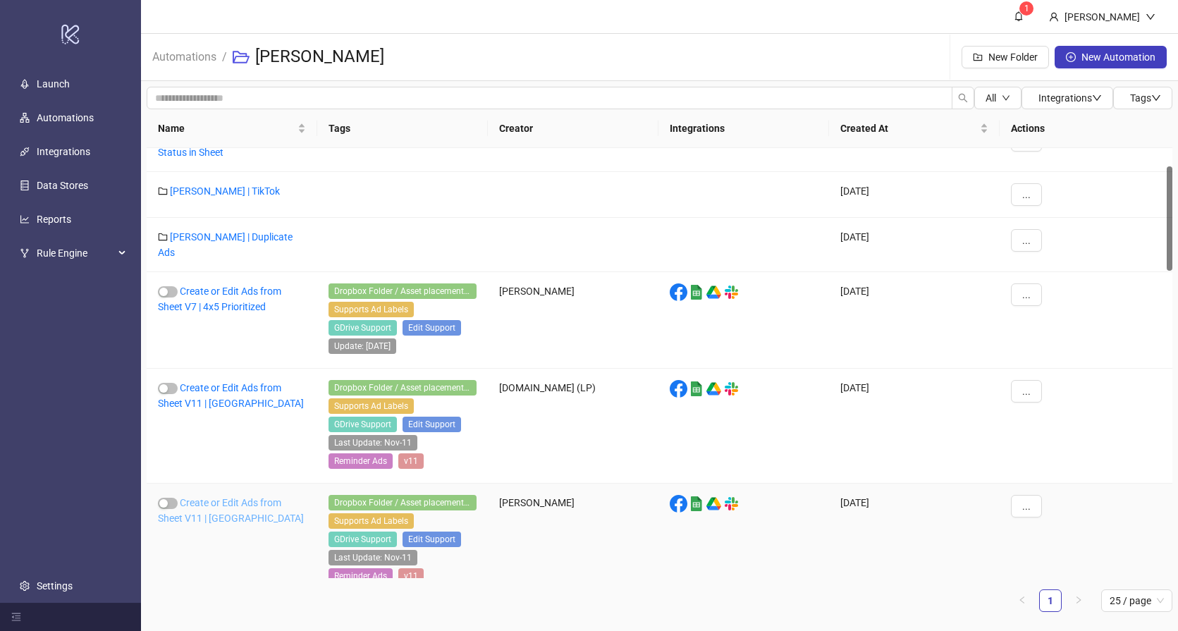
click at [222, 497] on link "Create or Edit Ads from Sheet V11 | [GEOGRAPHIC_DATA]" at bounding box center [231, 510] width 146 height 27
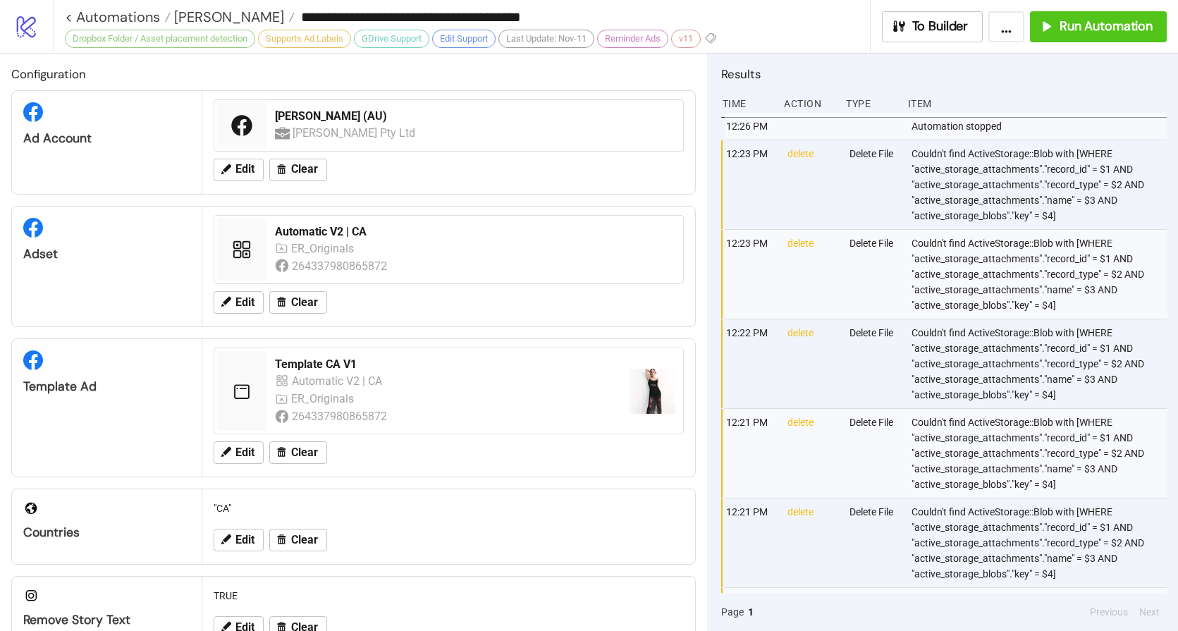
type input "**********"
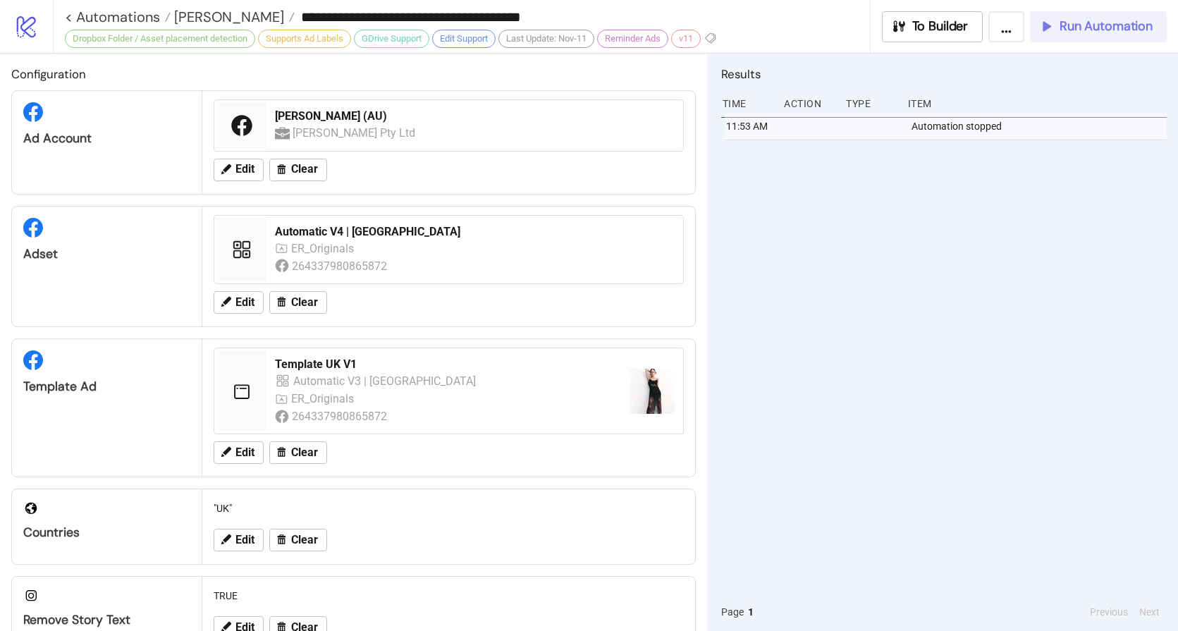
click at [1107, 26] on span "Run Automation" at bounding box center [1105, 26] width 93 height 16
